Goal: Information Seeking & Learning: Find specific fact

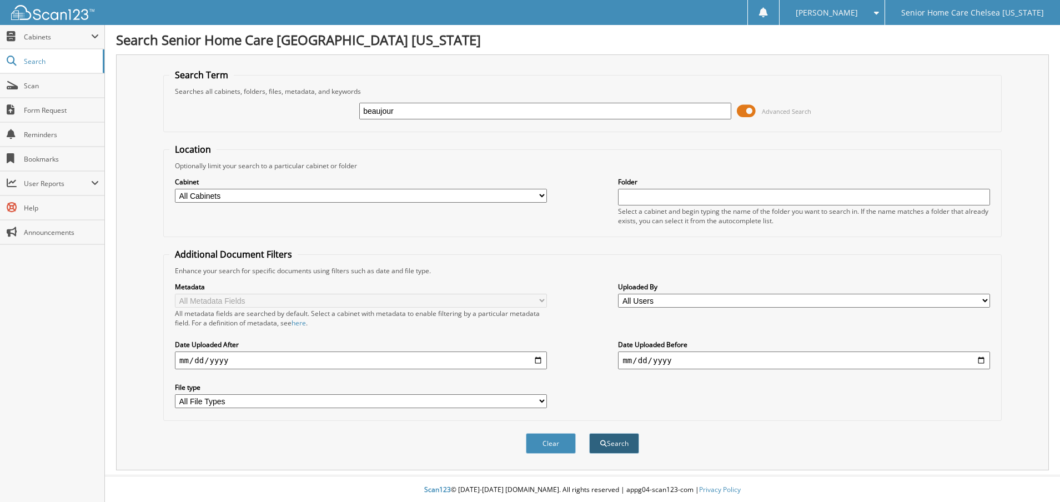
type input "beaujour"
click at [618, 439] on button "Search" at bounding box center [614, 443] width 50 height 21
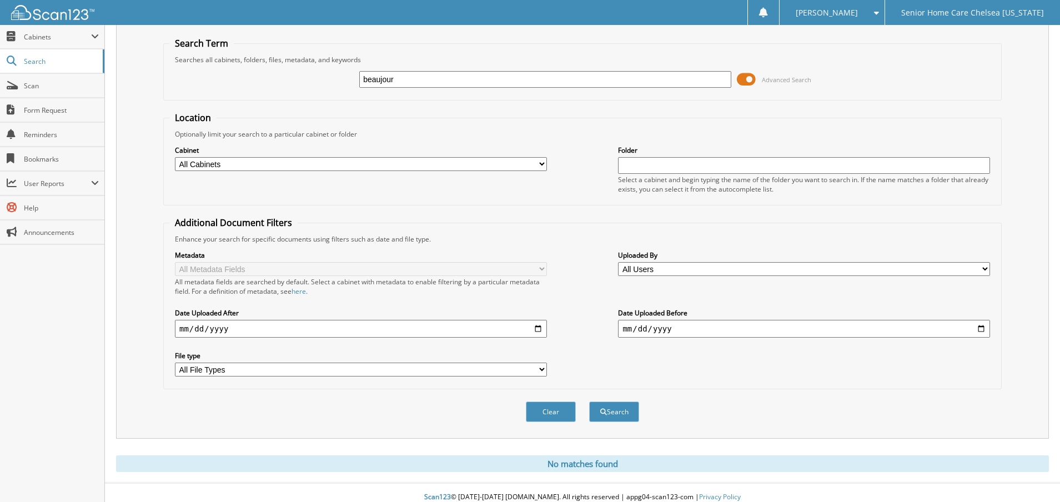
scroll to position [41, 0]
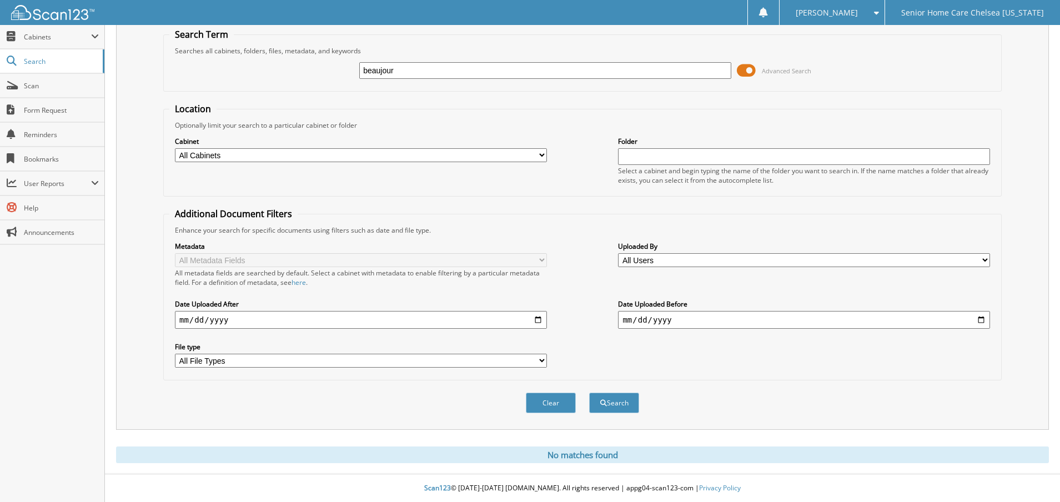
click at [413, 66] on input "beaujour" at bounding box center [545, 70] width 372 height 17
type input "b"
type input "beauc"
click at [623, 403] on button "Search" at bounding box center [614, 402] width 50 height 21
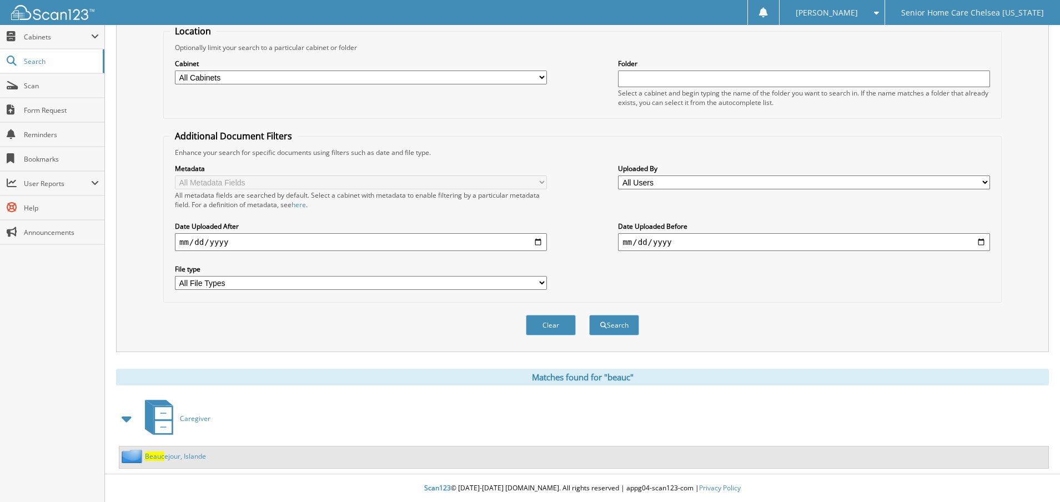
click at [178, 454] on link "Beauc ejour, Islande" at bounding box center [175, 455] width 61 height 9
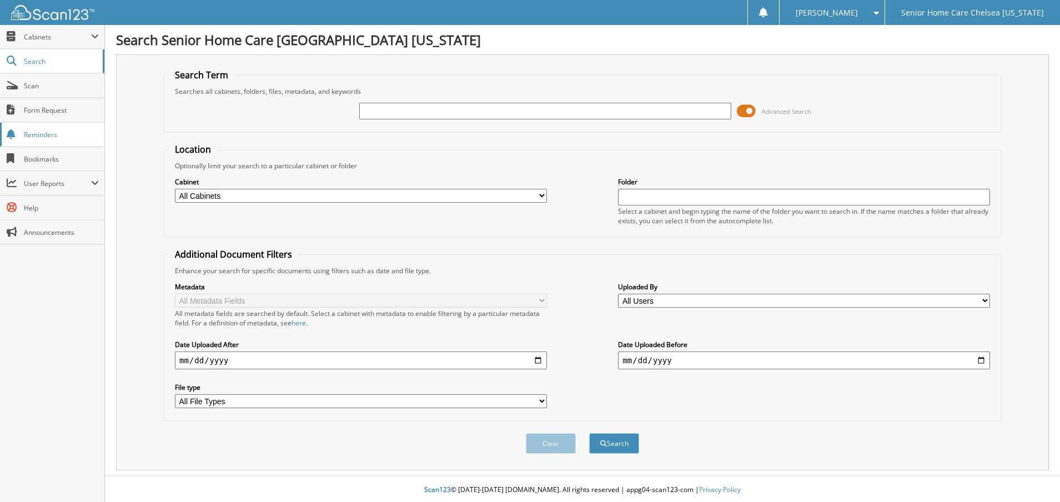
scroll to position [2, 0]
type input "arisleide"
click at [612, 443] on button "Search" at bounding box center [614, 441] width 50 height 21
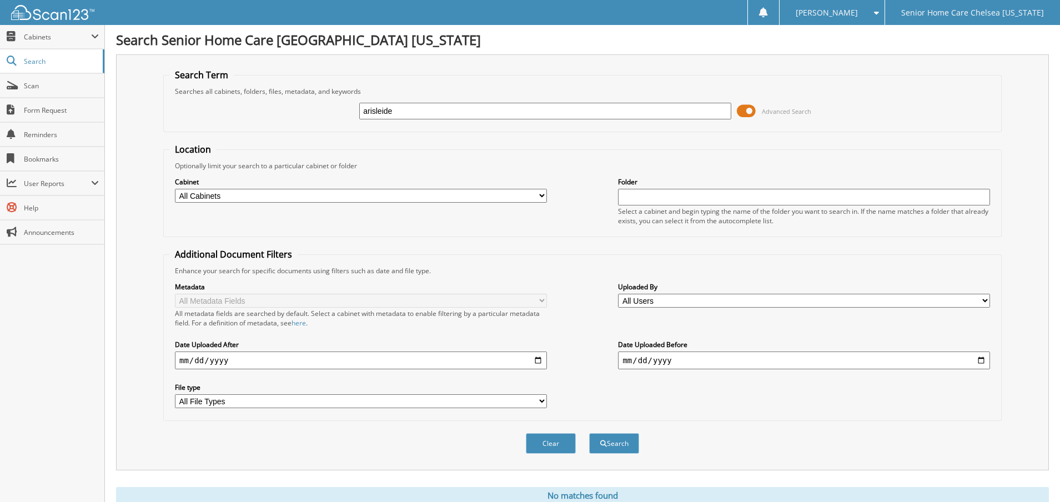
scroll to position [41, 0]
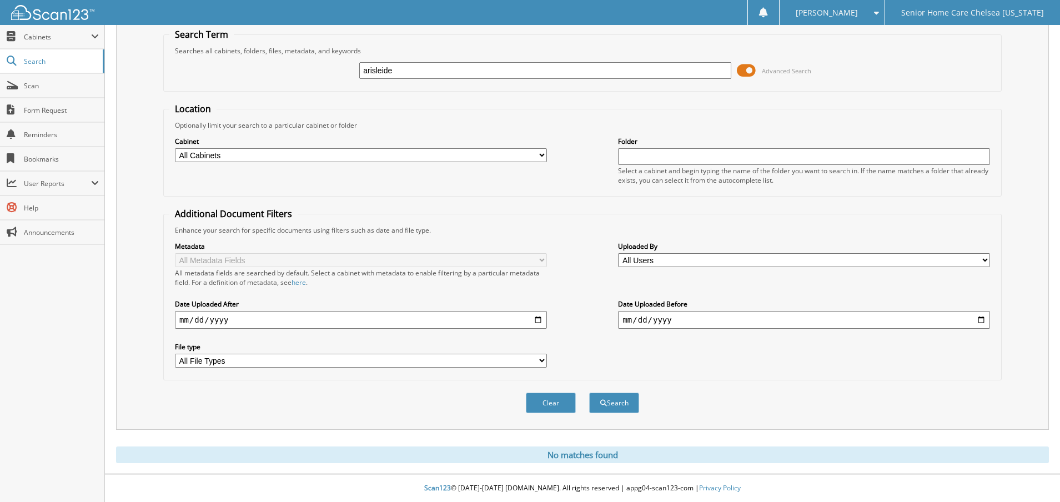
drag, startPoint x: 352, startPoint y: 64, endPoint x: 305, endPoint y: 61, distance: 47.9
click at [305, 61] on div "arisleide Advanced Search" at bounding box center [582, 71] width 826 height 30
type input "[PERSON_NAME]"
click at [606, 408] on button "Search" at bounding box center [614, 402] width 50 height 21
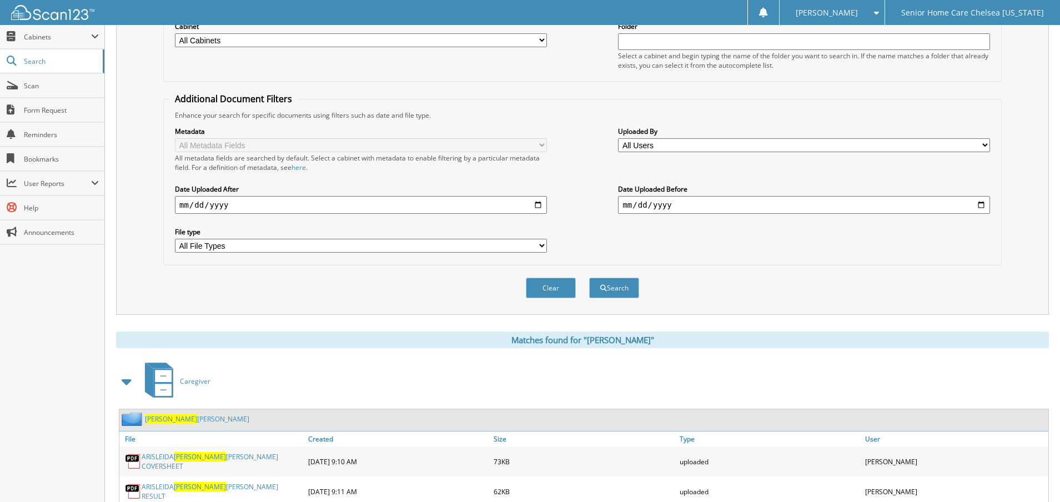
scroll to position [190, 0]
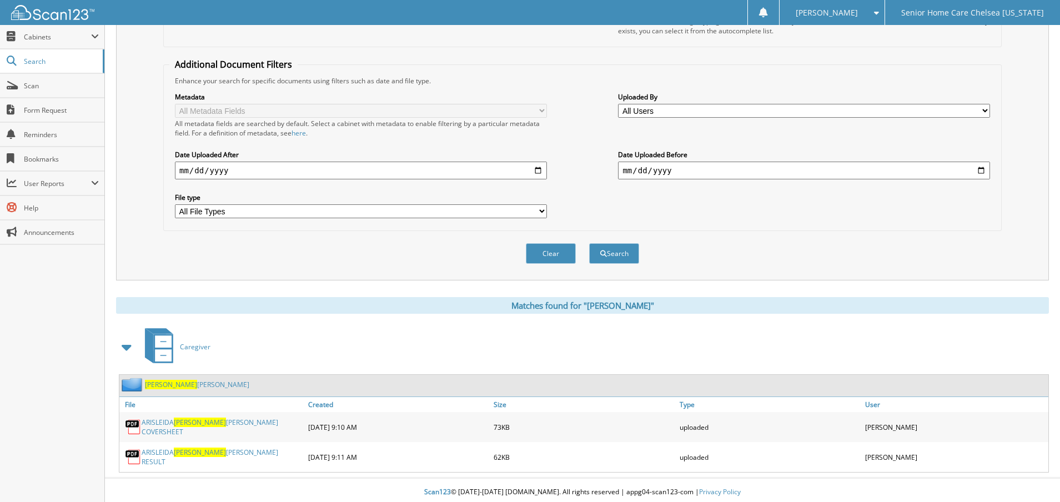
click at [195, 384] on link "[PERSON_NAME] [PERSON_NAME]" at bounding box center [197, 384] width 104 height 9
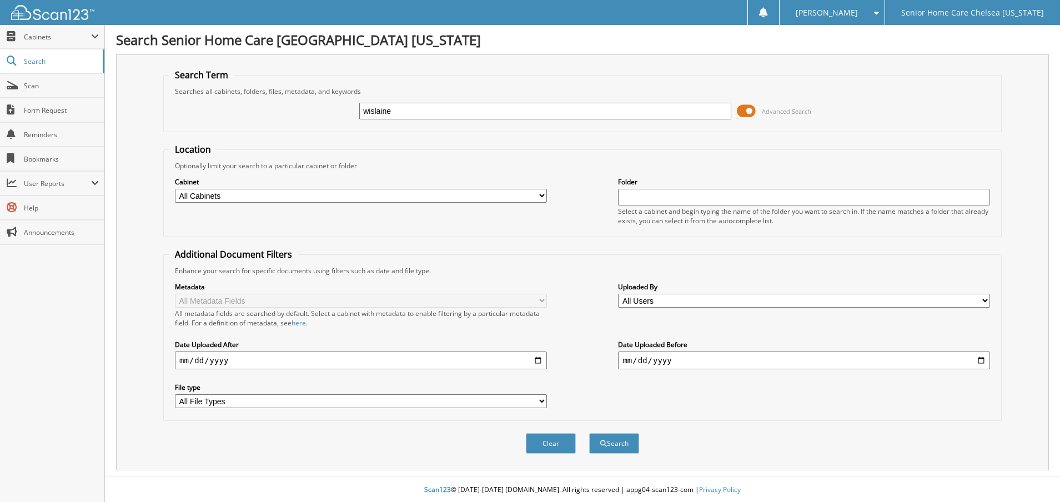
type input "wislaine"
click at [613, 442] on button "Search" at bounding box center [614, 443] width 50 height 21
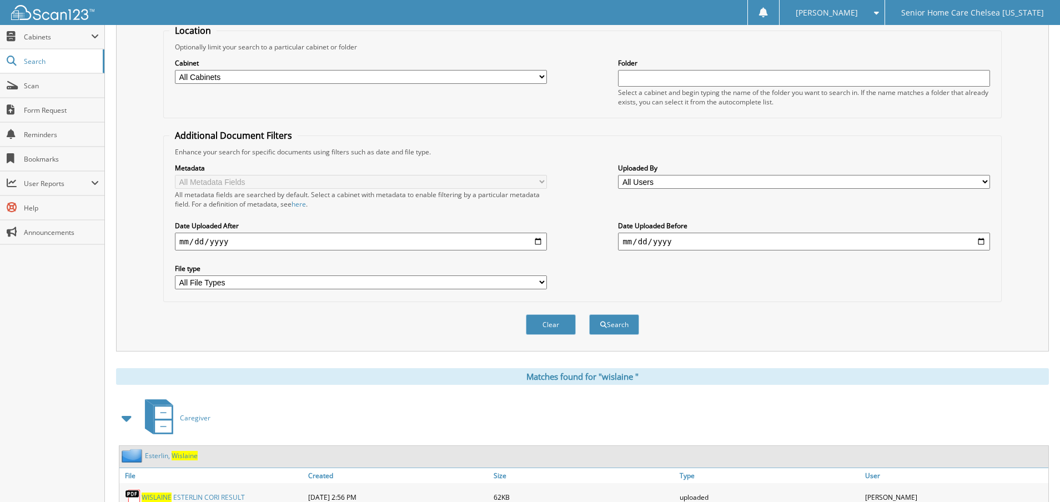
scroll to position [218, 0]
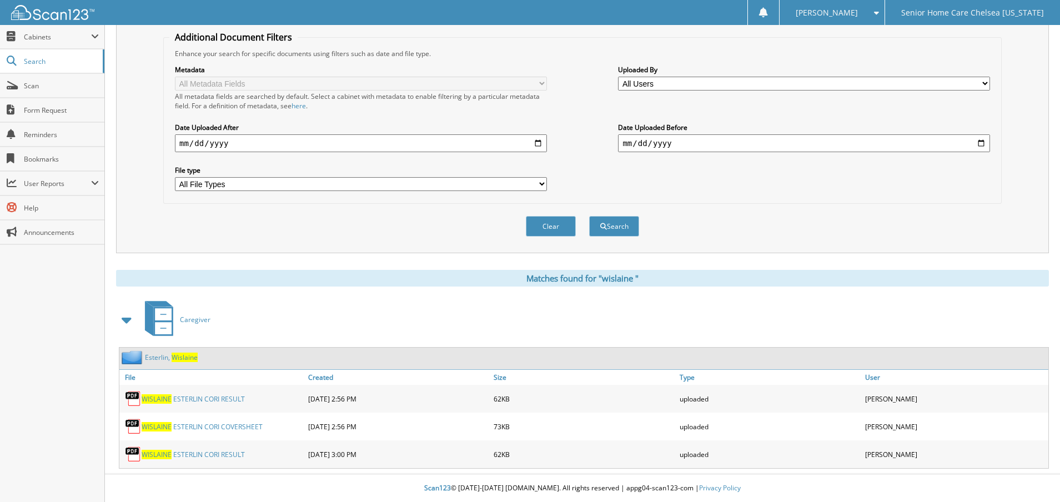
click at [162, 357] on link "E [PERSON_NAME] , W i s l a i n e" at bounding box center [171, 356] width 53 height 9
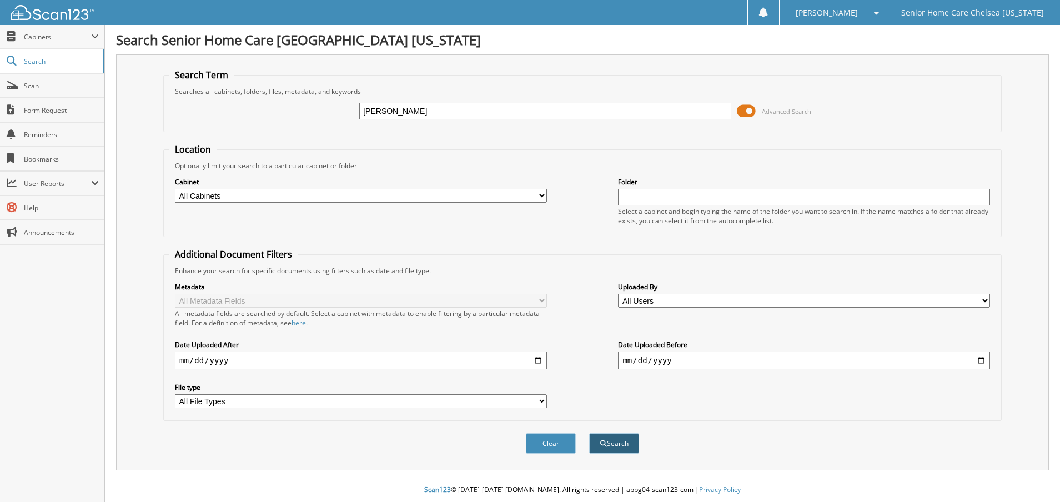
type input "[PERSON_NAME]"
click at [616, 440] on button "Search" at bounding box center [614, 443] width 50 height 21
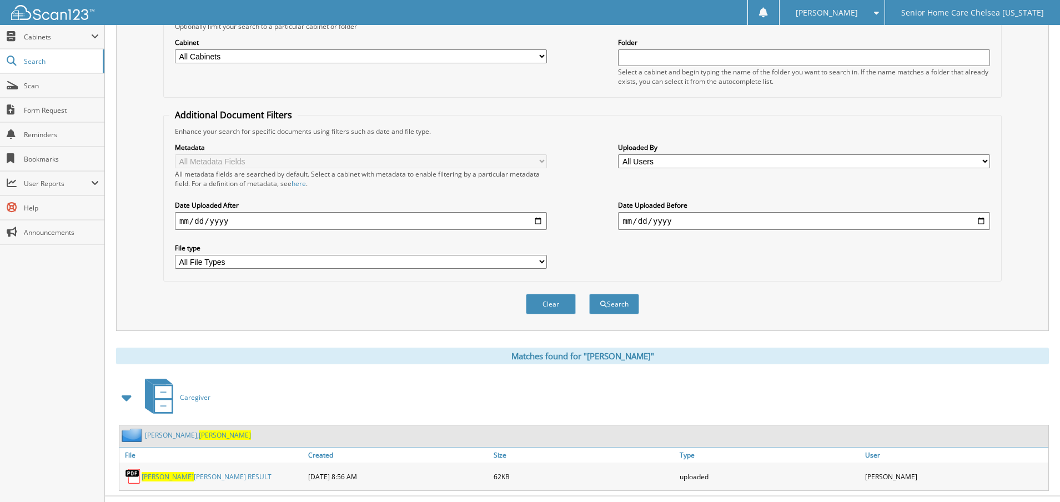
scroll to position [162, 0]
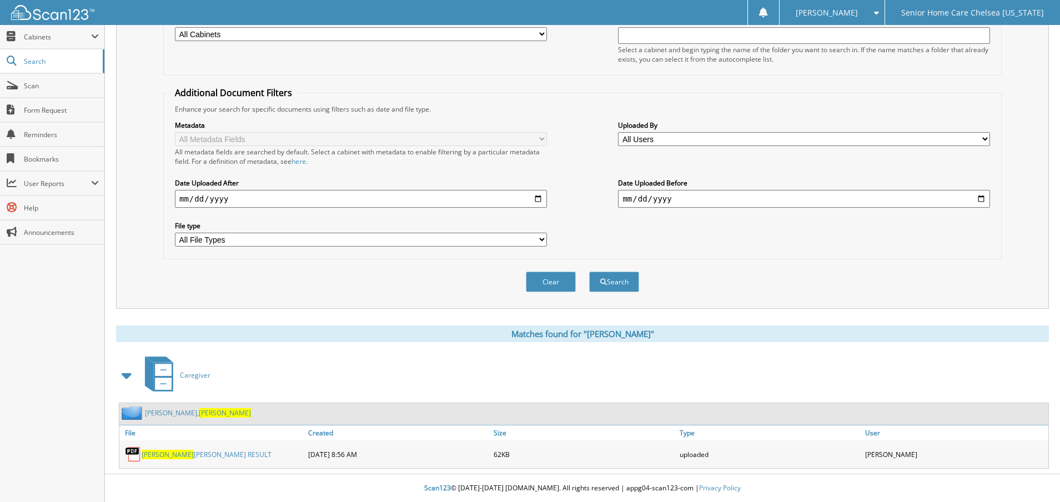
click at [162, 414] on link "[PERSON_NAME]" at bounding box center [198, 412] width 106 height 9
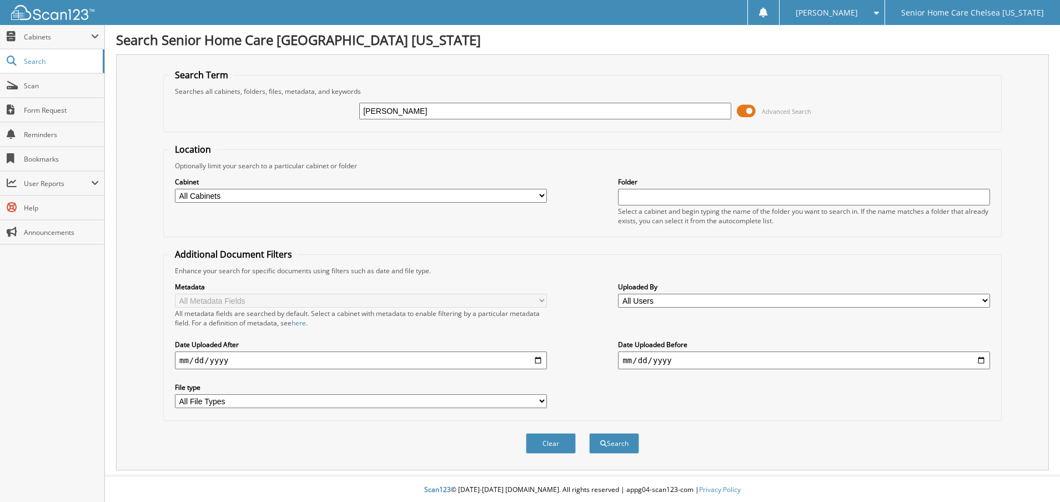
type input "[PERSON_NAME]"
click at [614, 443] on button "Search" at bounding box center [614, 443] width 50 height 21
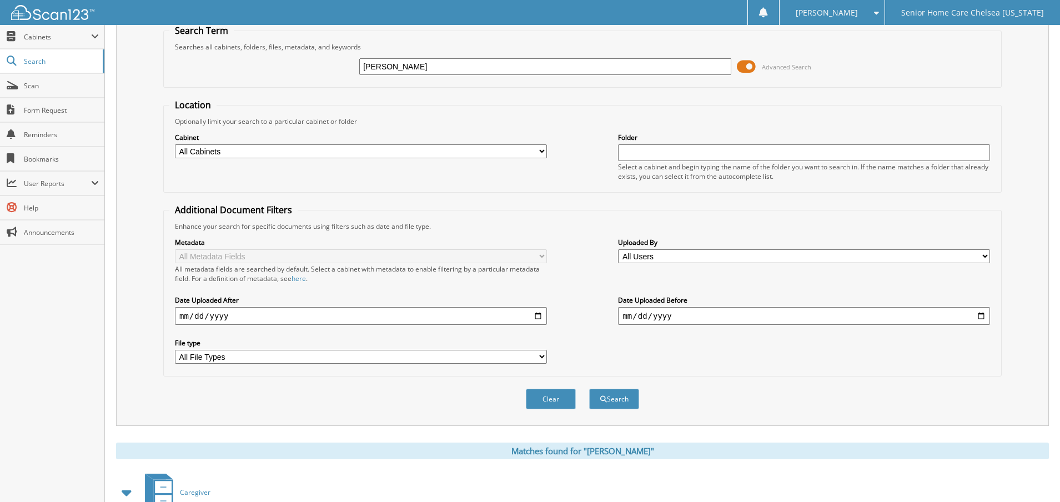
scroll to position [119, 0]
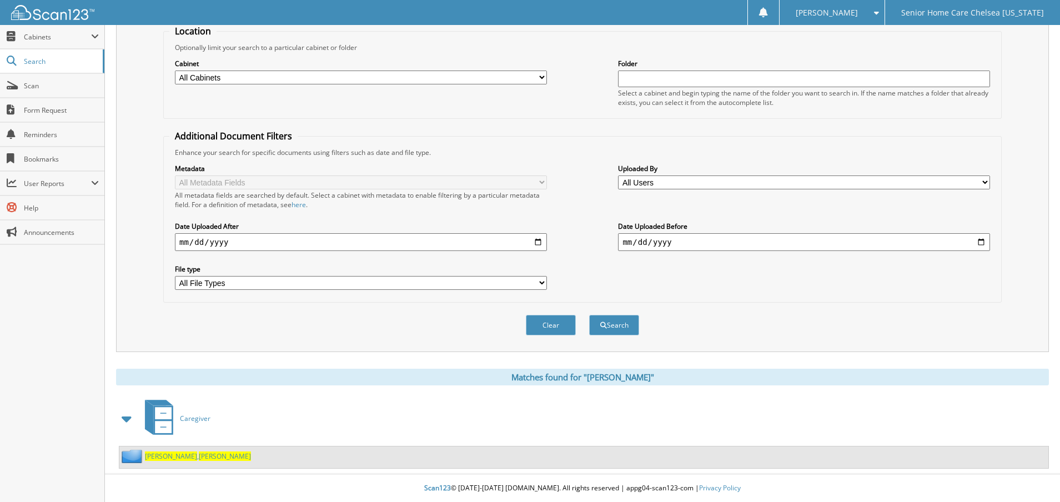
click at [160, 455] on span "[PERSON_NAME]" at bounding box center [171, 455] width 52 height 9
